Goal: Transaction & Acquisition: Obtain resource

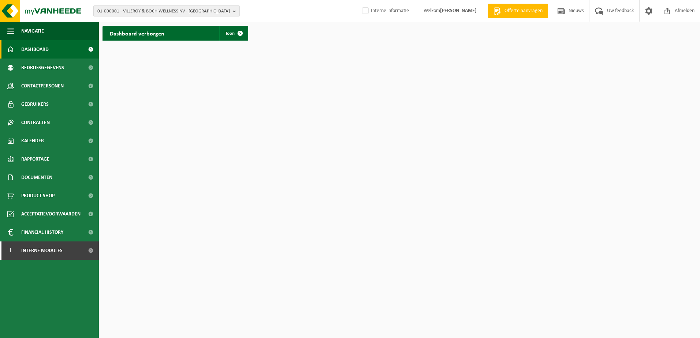
click at [172, 8] on span "01-000001 - VILLEROY & BOCH WELLNESS NV - ROESELARE" at bounding box center [163, 11] width 132 height 11
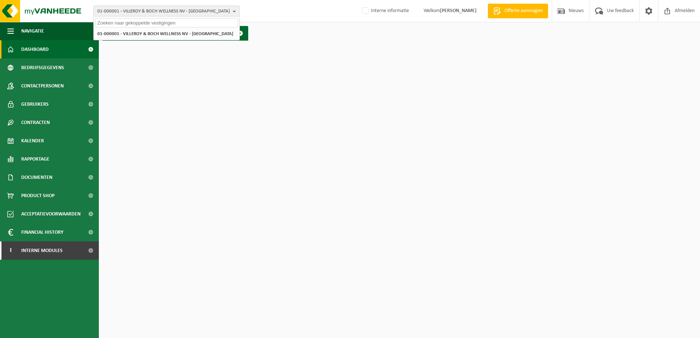
click at [137, 24] on input "text" at bounding box center [166, 22] width 143 height 9
type input "Landacres"
click at [152, 34] on strong "10-965939 - LANDACRES ENERGIE - ISQUES" at bounding box center [138, 33] width 82 height 5
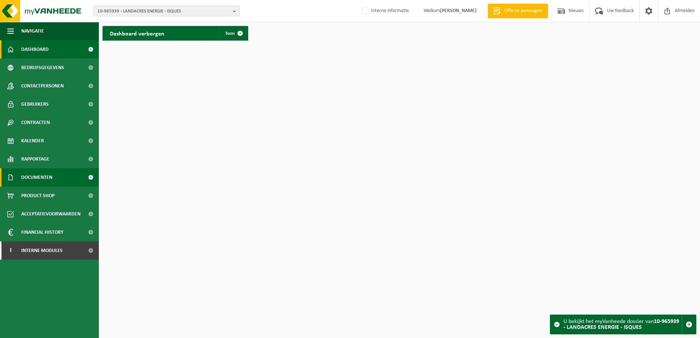
click at [41, 176] on span "Documenten" at bounding box center [36, 177] width 31 height 18
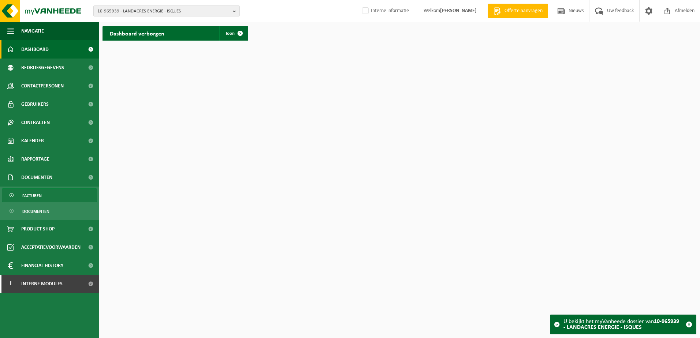
click at [39, 199] on span "Facturen" at bounding box center [31, 196] width 19 height 14
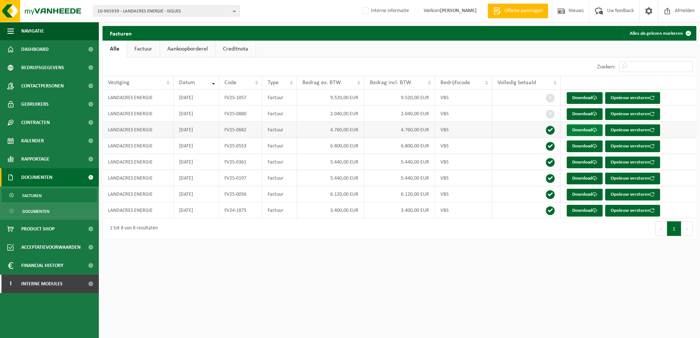
click at [584, 129] on link "Download" at bounding box center [585, 130] width 36 height 12
click at [131, 12] on span "10-965939 - LANDACRES ENERGIE - ISQUES" at bounding box center [163, 11] width 132 height 11
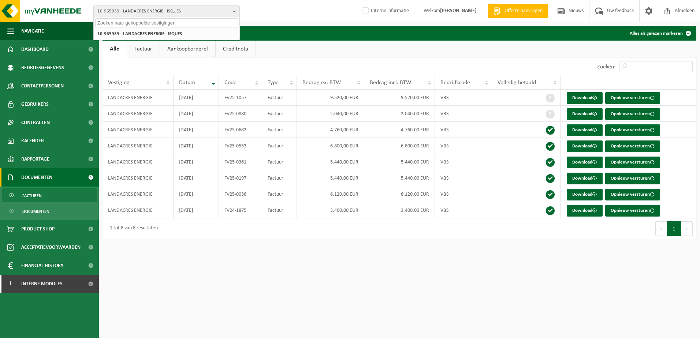
click at [142, 25] on input "text" at bounding box center [166, 22] width 143 height 9
type input "SAS SAME"
drag, startPoint x: 142, startPoint y: 25, endPoint x: 69, endPoint y: 20, distance: 73.0
click at [69, 20] on div "10-965939 - LANDACRES ENERGIE - ISQUES SAS SAME 10-965939 - LANDACRES ENERGIE -…" at bounding box center [350, 11] width 700 height 22
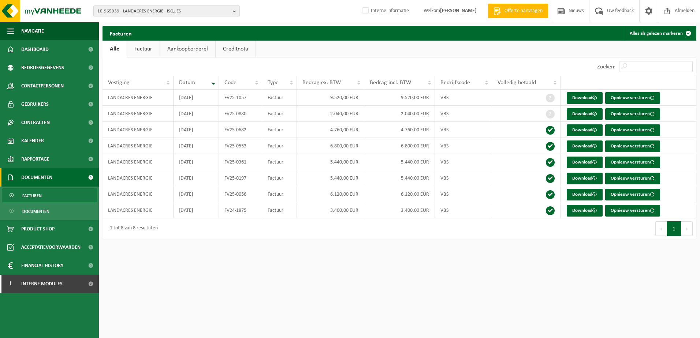
click at [126, 10] on span "10-965939 - LANDACRES ENERGIE - ISQUES" at bounding box center [163, 11] width 132 height 11
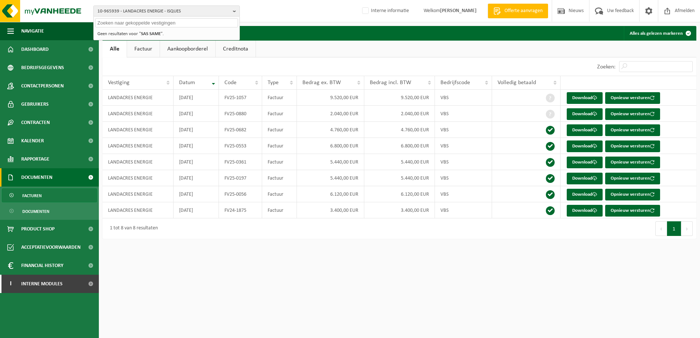
click at [120, 22] on input "text" at bounding box center [166, 22] width 143 height 9
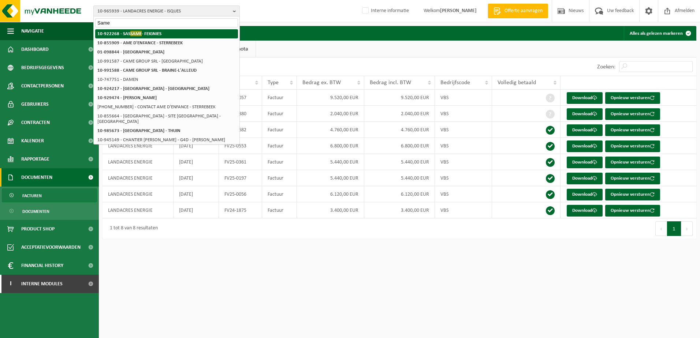
type input "Same"
click at [137, 34] on span "SAME" at bounding box center [135, 33] width 11 height 5
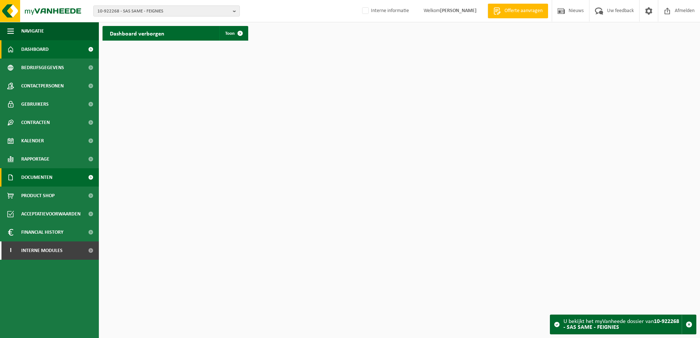
click at [38, 175] on span "Documenten" at bounding box center [36, 177] width 31 height 18
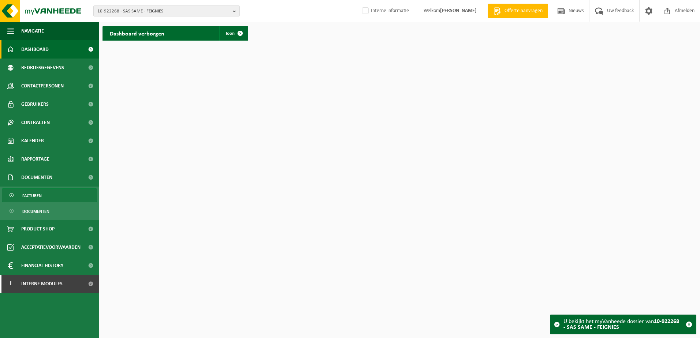
click at [37, 195] on span "Facturen" at bounding box center [31, 196] width 19 height 14
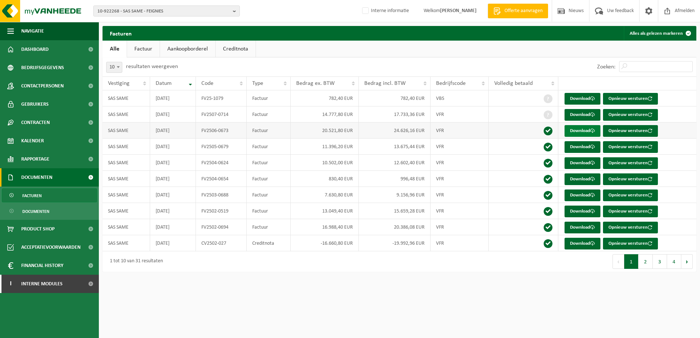
click at [571, 130] on link "Download" at bounding box center [582, 131] width 36 height 12
click at [587, 146] on link "Download" at bounding box center [582, 147] width 36 height 12
click at [143, 11] on span "10-922268 - SAS SAME - FEIGNIES" at bounding box center [163, 11] width 132 height 11
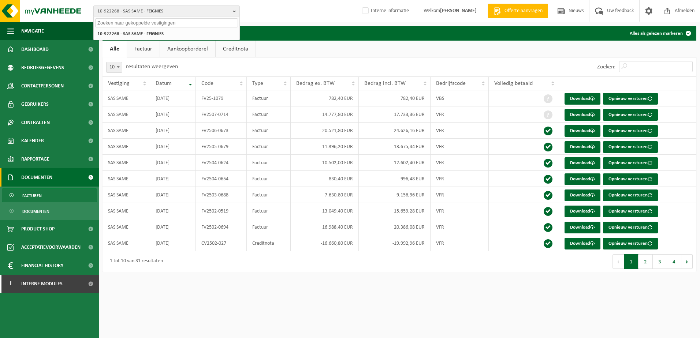
click at [140, 18] on div at bounding box center [167, 21] width 146 height 11
drag, startPoint x: 143, startPoint y: 24, endPoint x: 150, endPoint y: 13, distance: 13.3
click at [143, 24] on input "text" at bounding box center [166, 22] width 143 height 9
type input "Ramery"
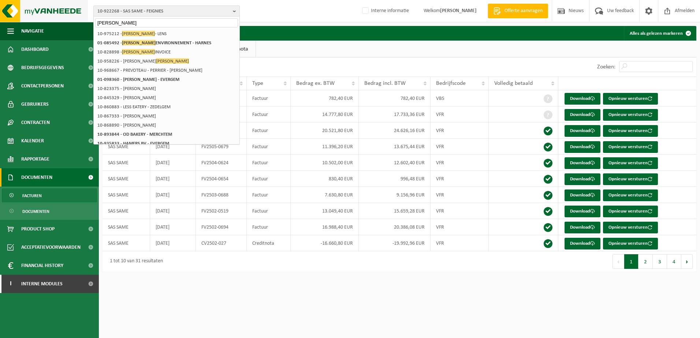
drag, startPoint x: 81, startPoint y: 20, endPoint x: 73, endPoint y: 20, distance: 7.7
click at [73, 20] on div "10-922268 - SAS SAME - FEIGNIES Ramery 10-922268 - SAS SAME - FEIGNIES 10-97521…" at bounding box center [350, 11] width 700 height 22
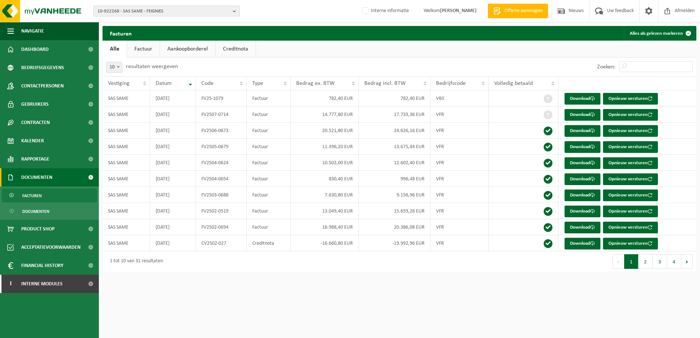
click at [112, 10] on span "10-922268 - SAS SAME - FEIGNIES" at bounding box center [163, 11] width 132 height 11
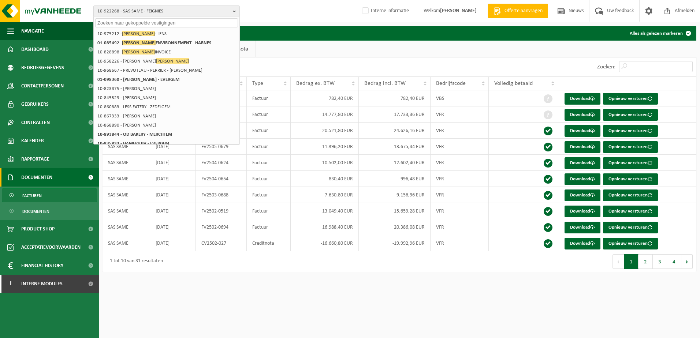
click at [115, 22] on input "text" at bounding box center [166, 22] width 143 height 9
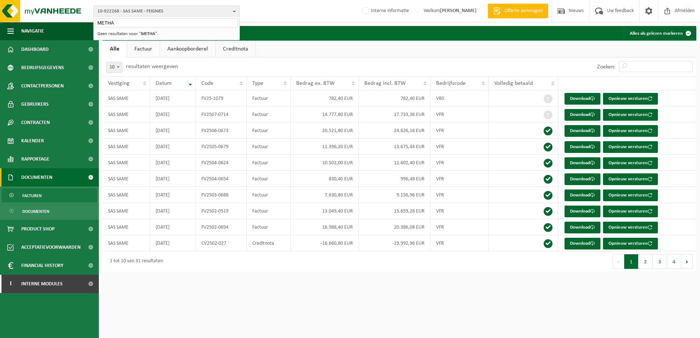
type input "METHA"
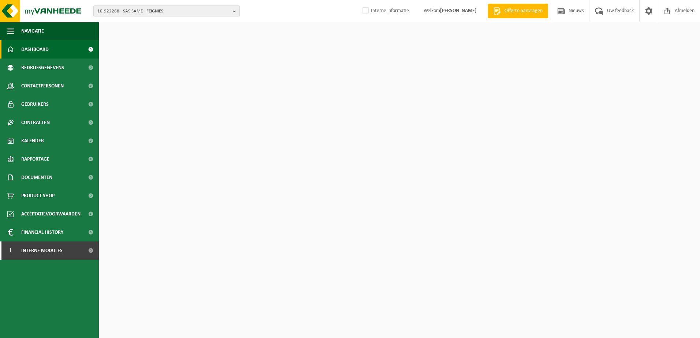
click at [135, 12] on span "10-922268 - SAS SAME - FEIGNIES" at bounding box center [163, 11] width 132 height 11
click at [139, 25] on input "text" at bounding box center [166, 22] width 143 height 9
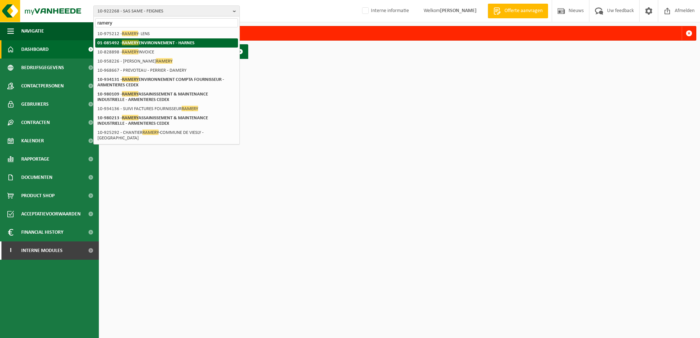
type input "ramery"
click at [154, 43] on strong "01-085492 - RAMERY ENVIRONNEMENT - HARNES" at bounding box center [145, 42] width 97 height 5
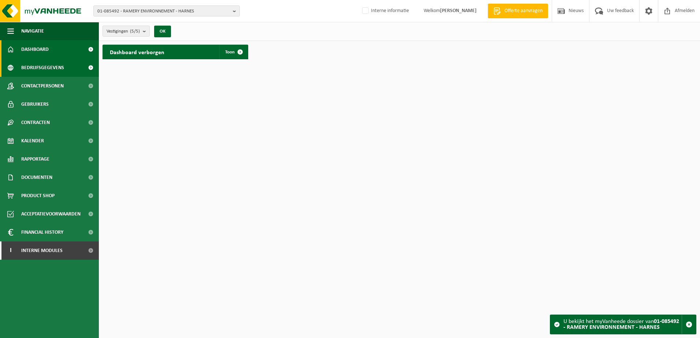
click at [44, 65] on span "Bedrijfsgegevens" at bounding box center [42, 68] width 43 height 18
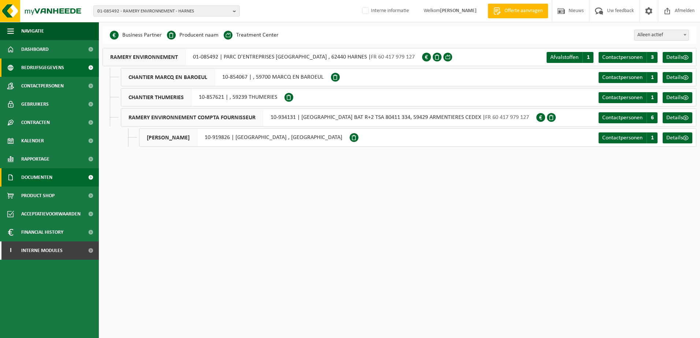
click at [42, 176] on span "Documenten" at bounding box center [36, 177] width 31 height 18
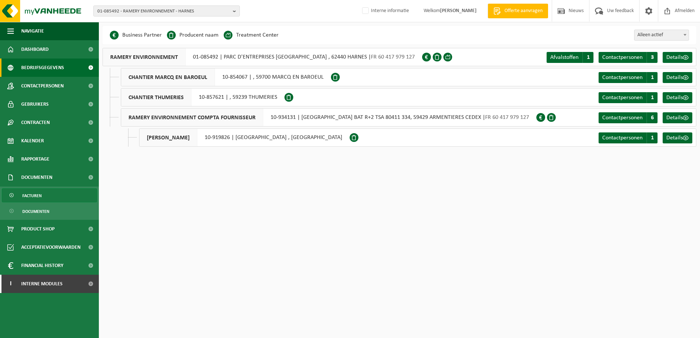
click at [42, 195] on link "Facturen" at bounding box center [49, 195] width 95 height 14
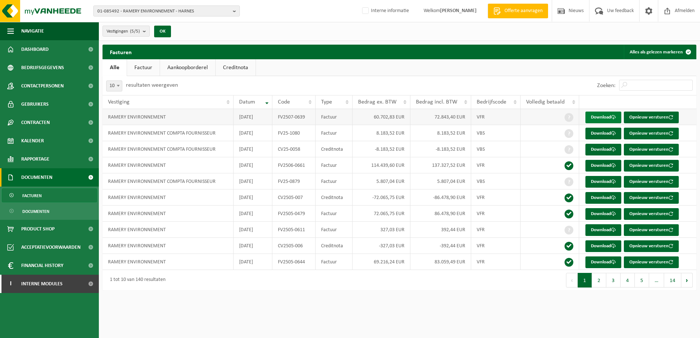
click at [601, 117] on link "Download" at bounding box center [603, 118] width 36 height 12
click at [146, 66] on link "Factuur" at bounding box center [143, 67] width 33 height 17
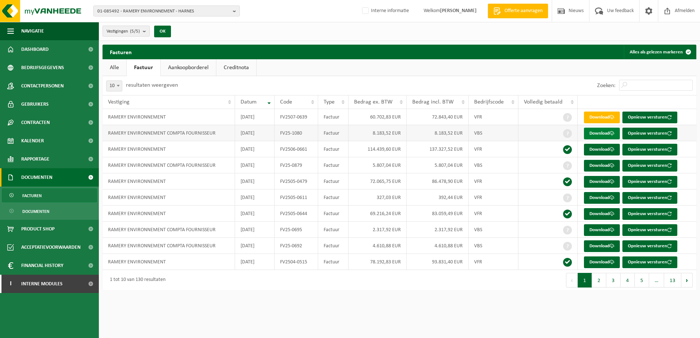
click at [600, 131] on link "Download" at bounding box center [602, 134] width 36 height 12
